Goal: Transaction & Acquisition: Download file/media

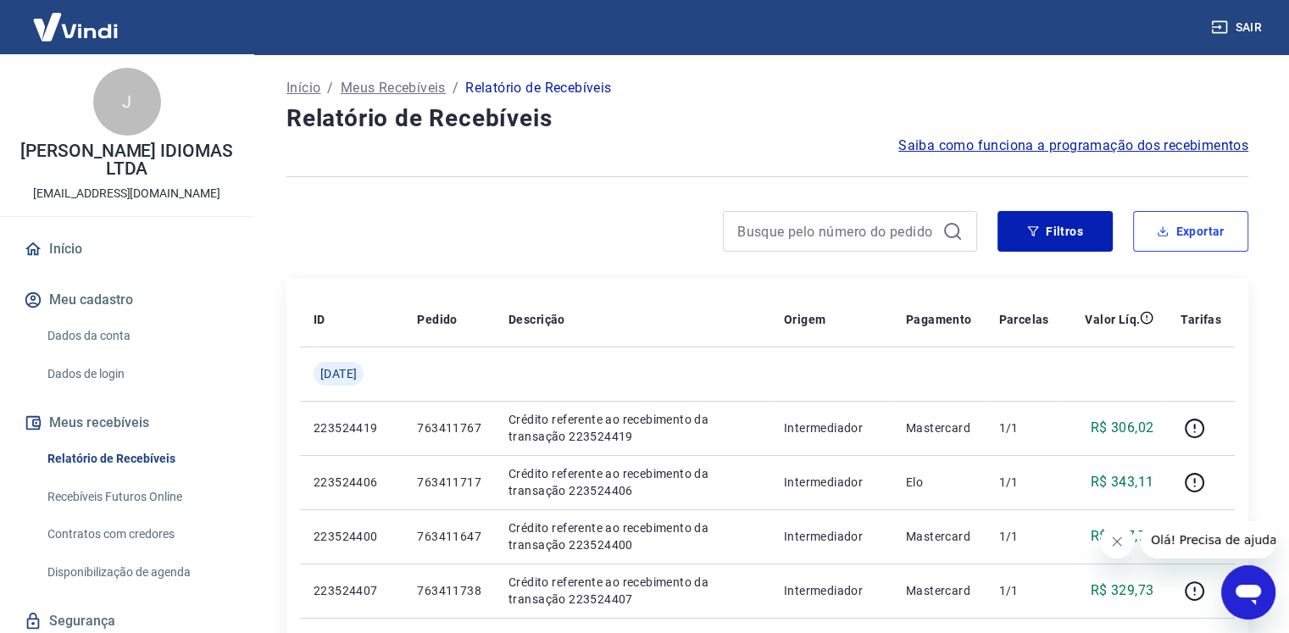
click at [1181, 238] on button "Exportar" at bounding box center [1190, 231] width 115 height 41
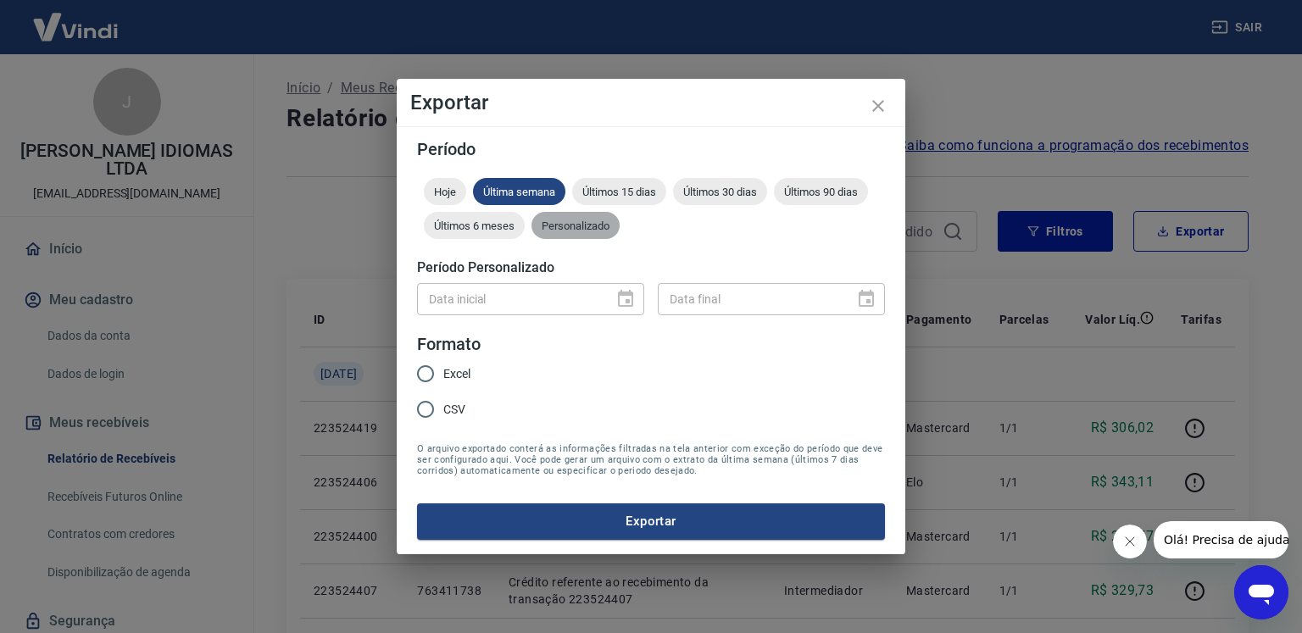
click at [587, 229] on span "Personalizado" at bounding box center [575, 226] width 88 height 13
click at [631, 289] on icon "Choose date" at bounding box center [625, 299] width 20 height 20
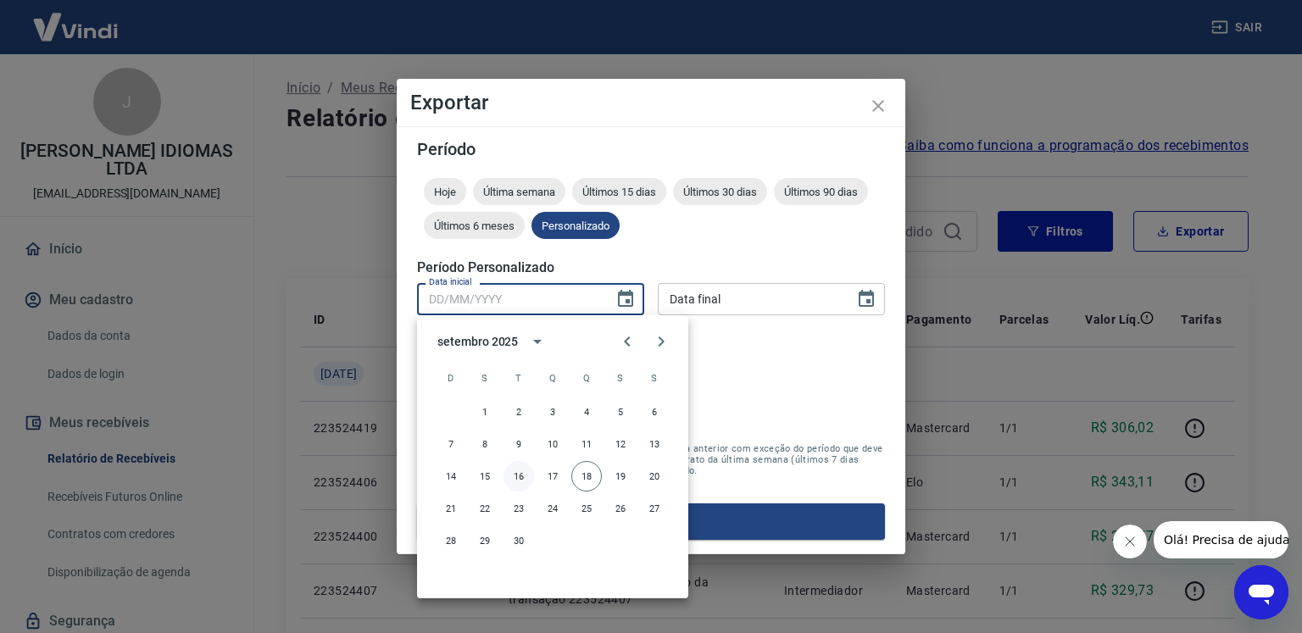
click at [513, 476] on button "16" at bounding box center [518, 476] width 31 height 31
type input "[DATE]"
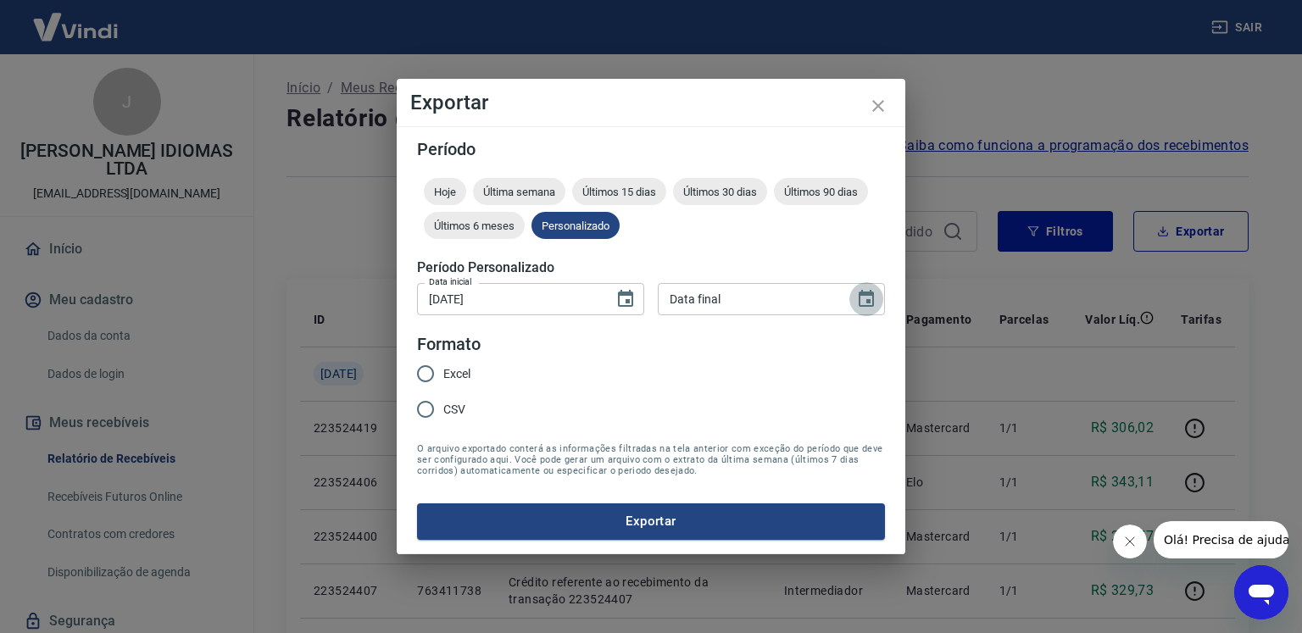
click at [859, 299] on icon "Choose date" at bounding box center [866, 298] width 15 height 17
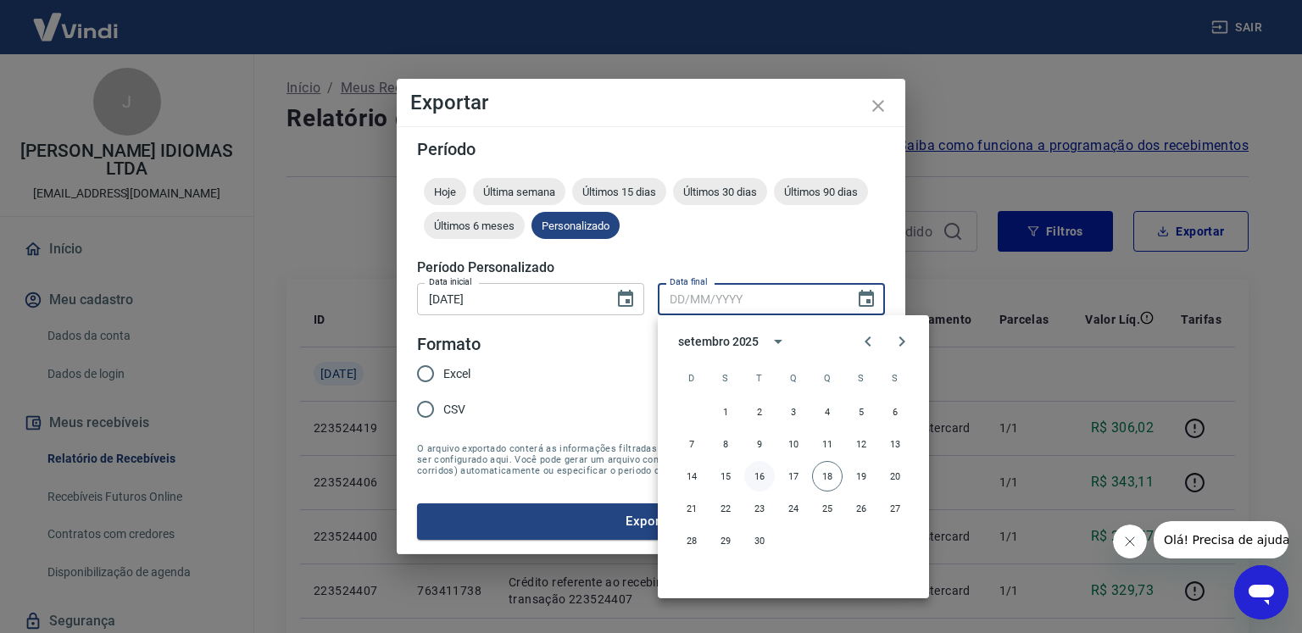
click at [763, 475] on button "16" at bounding box center [759, 476] width 31 height 31
type input "[DATE]"
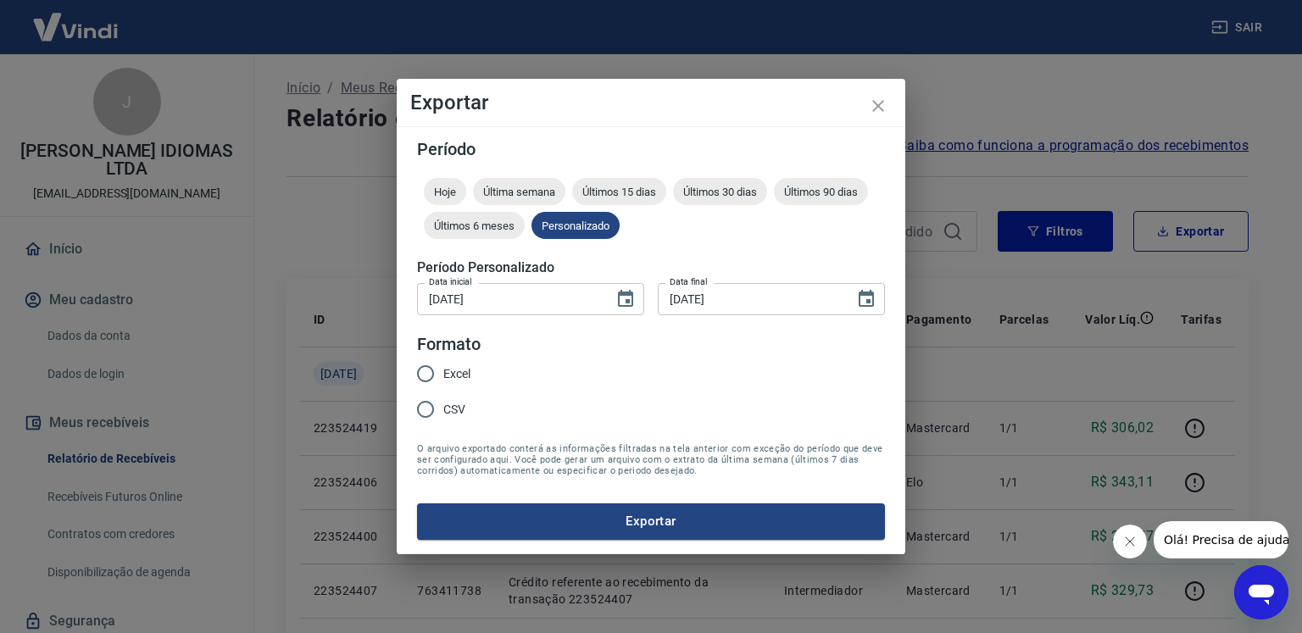
click at [424, 370] on input "Excel" at bounding box center [426, 374] width 36 height 36
radio input "true"
click at [559, 520] on button "Exportar" at bounding box center [651, 521] width 468 height 36
